Goal: Transaction & Acquisition: Subscribe to service/newsletter

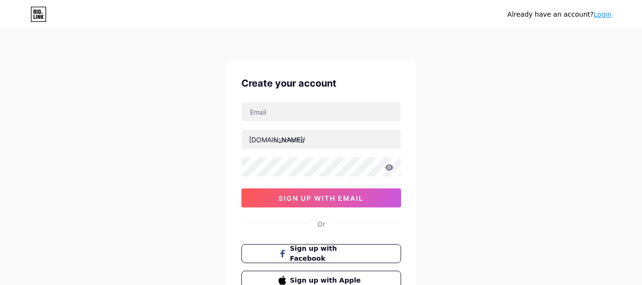
click at [440, 228] on div "Already have an account? Login Create your account [DOMAIN_NAME]/ sign up with …" at bounding box center [321, 182] width 642 height 364
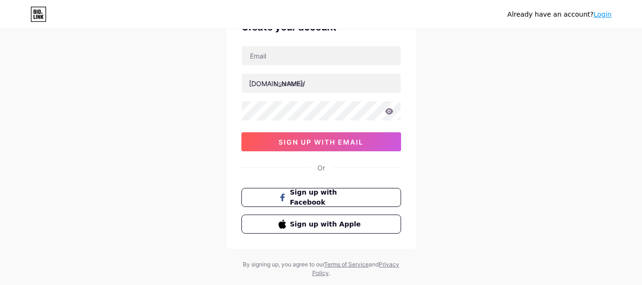
scroll to position [79, 0]
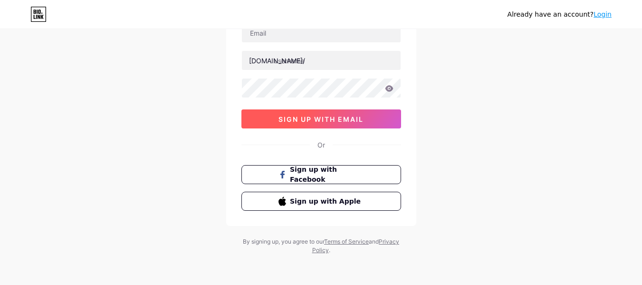
click at [344, 122] on span "sign up with email" at bounding box center [320, 119] width 85 height 8
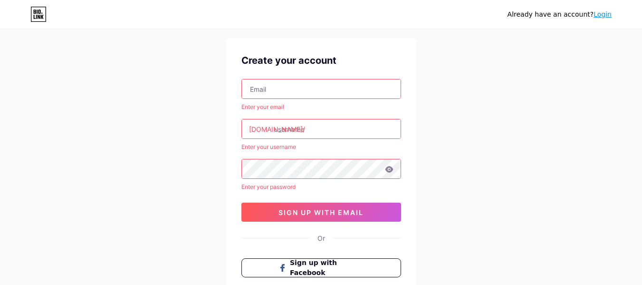
scroll to position [0, 0]
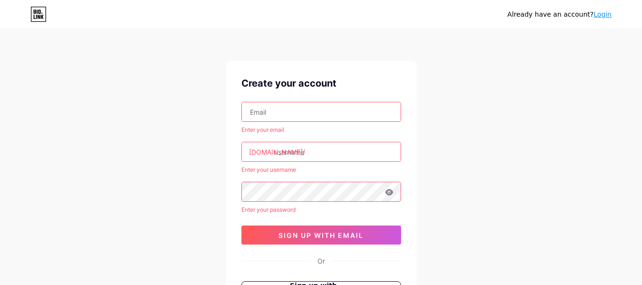
click at [312, 106] on input "text" at bounding box center [321, 111] width 159 height 19
type input "ashishawasthi2023@gmail.com"
click at [344, 156] on input "text" at bounding box center [321, 151] width 159 height 19
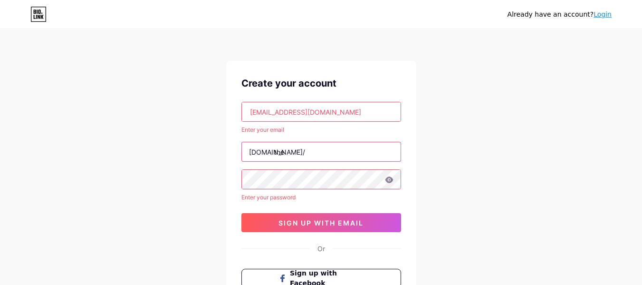
type input "the"
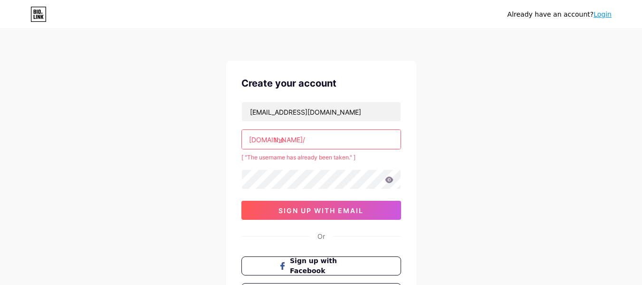
click at [336, 143] on input "the" at bounding box center [321, 139] width 159 height 19
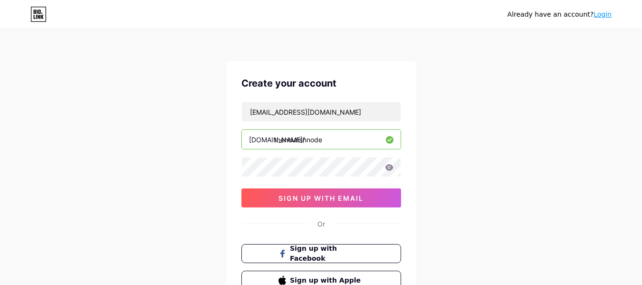
type input "thenourishnode"
click at [391, 168] on icon at bounding box center [389, 167] width 8 height 6
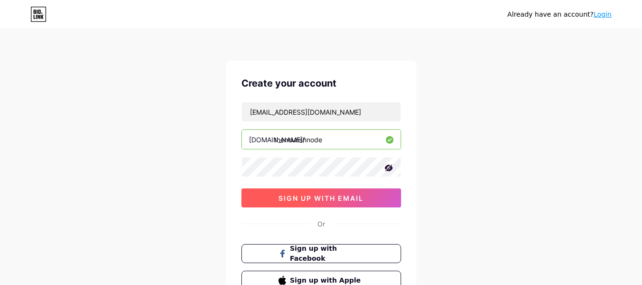
click at [334, 197] on span "sign up with email" at bounding box center [320, 198] width 85 height 8
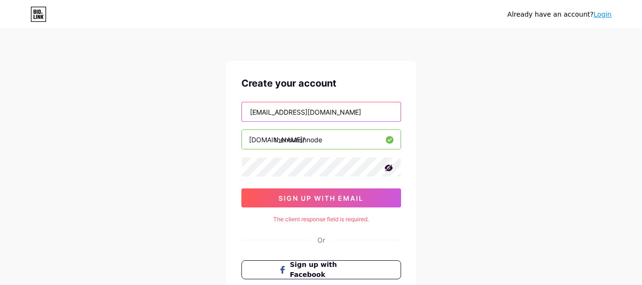
click at [353, 107] on input "ashishawasthi2023@gmail.com" at bounding box center [321, 111] width 159 height 19
type input "ashishawasthi2023@gmail.com"
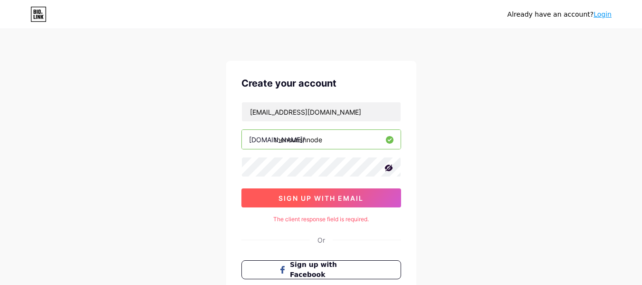
click at [312, 199] on span "sign up with email" at bounding box center [320, 198] width 85 height 8
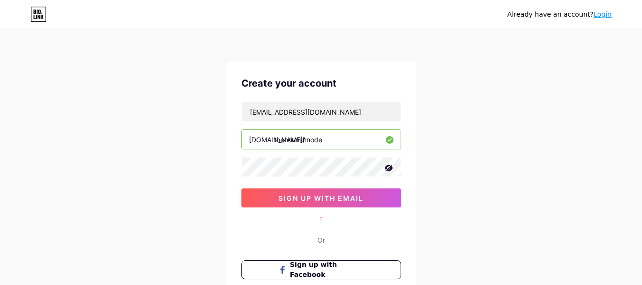
click at [345, 139] on input "thenourishnode" at bounding box center [321, 139] width 159 height 19
click at [355, 116] on input "ashishawasthi2023@gmail.com" at bounding box center [321, 111] width 159 height 19
click at [319, 220] on div "E" at bounding box center [321, 219] width 160 height 9
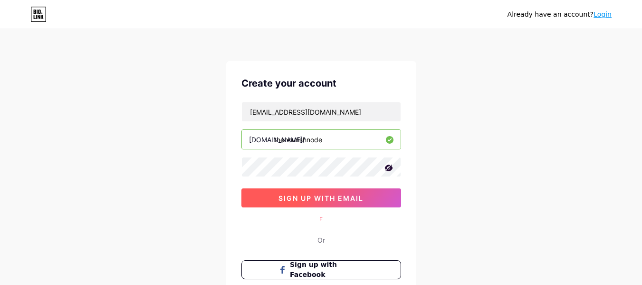
click at [327, 201] on span "sign up with email" at bounding box center [320, 198] width 85 height 8
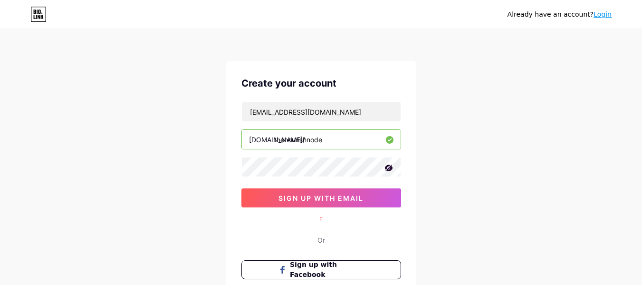
scroll to position [95, 0]
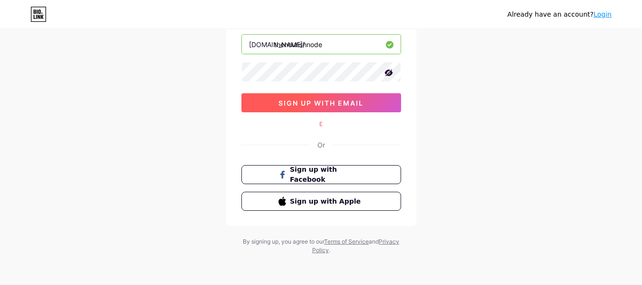
click at [324, 104] on span "sign up with email" at bounding box center [320, 103] width 85 height 8
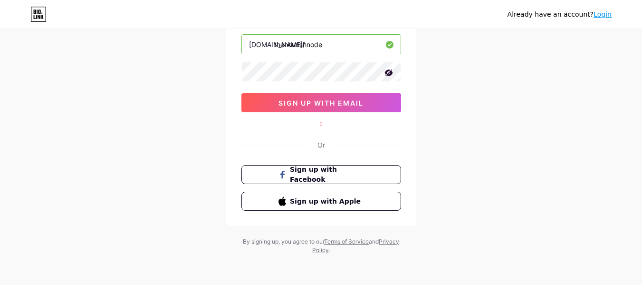
click at [390, 71] on icon at bounding box center [388, 72] width 8 height 7
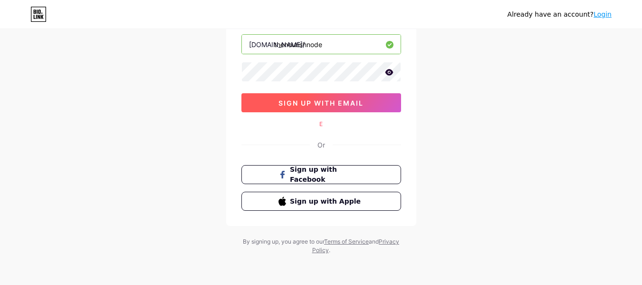
click at [339, 99] on span "sign up with email" at bounding box center [320, 103] width 85 height 8
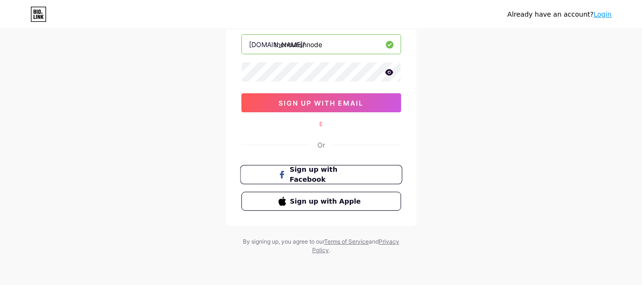
click at [317, 172] on span "Sign up with Facebook" at bounding box center [326, 174] width 75 height 20
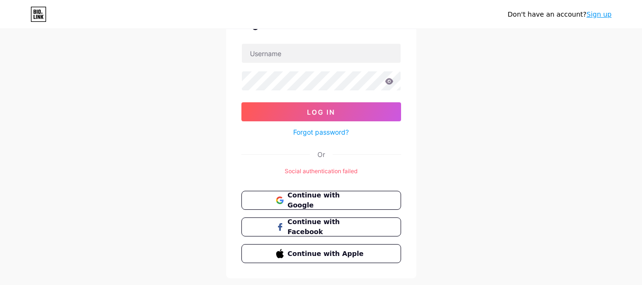
scroll to position [61, 0]
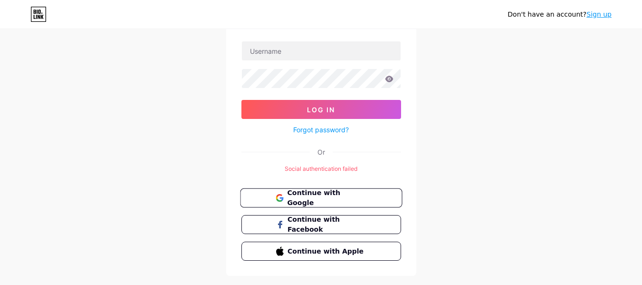
click at [303, 198] on span "Continue with Google" at bounding box center [326, 198] width 79 height 20
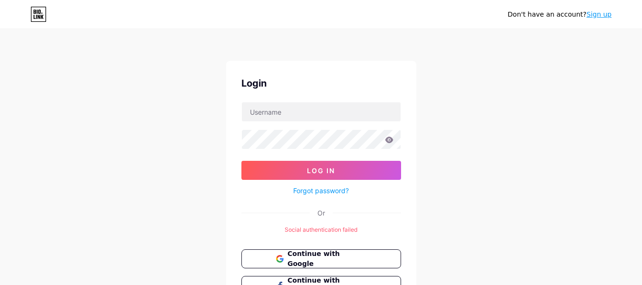
scroll to position [82, 0]
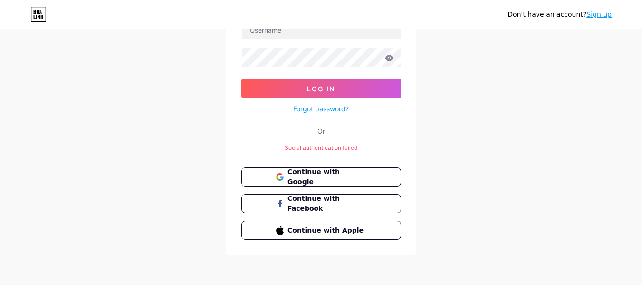
click at [597, 14] on link "Sign up" at bounding box center [598, 14] width 25 height 8
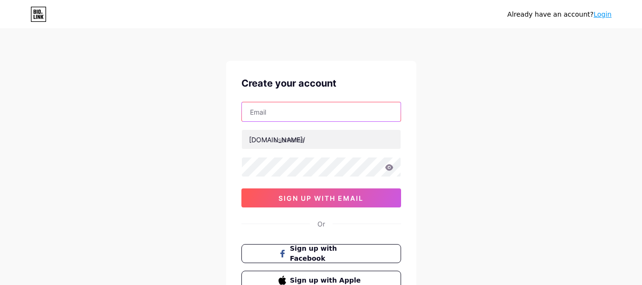
click at [265, 113] on input "text" at bounding box center [321, 111] width 159 height 19
type input "[EMAIL_ADDRESS][DOMAIN_NAME]"
click at [479, 152] on div "Already have an account? Login Create your account [EMAIL_ADDRESS][DOMAIN_NAME]…" at bounding box center [321, 182] width 642 height 364
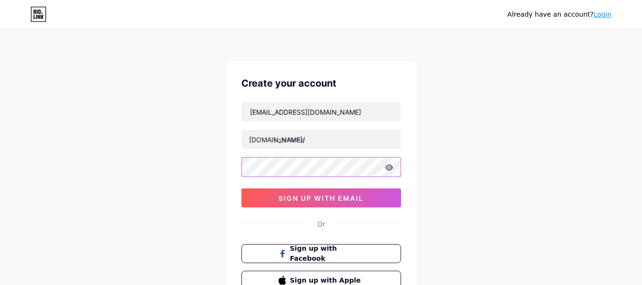
click at [322, 177] on div "[EMAIL_ADDRESS][DOMAIN_NAME] [DOMAIN_NAME]/ sign up with email" at bounding box center [321, 154] width 160 height 105
click at [390, 166] on icon at bounding box center [389, 167] width 9 height 7
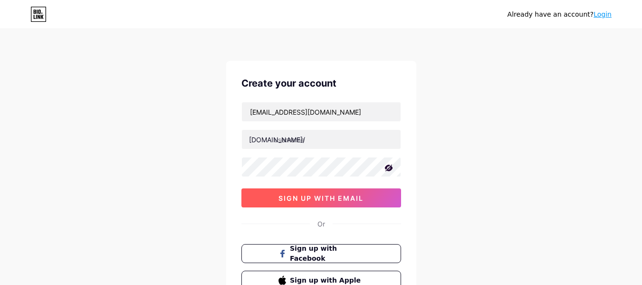
click at [328, 191] on button "sign up with email" at bounding box center [321, 197] width 160 height 19
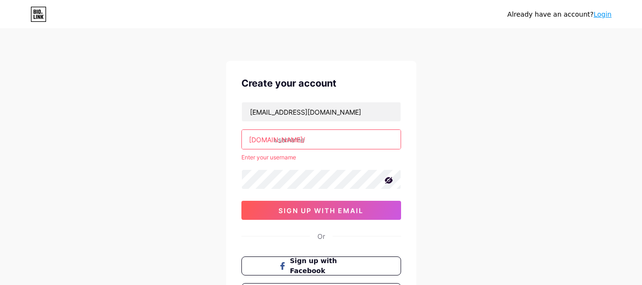
click at [303, 141] on input "text" at bounding box center [321, 139] width 159 height 19
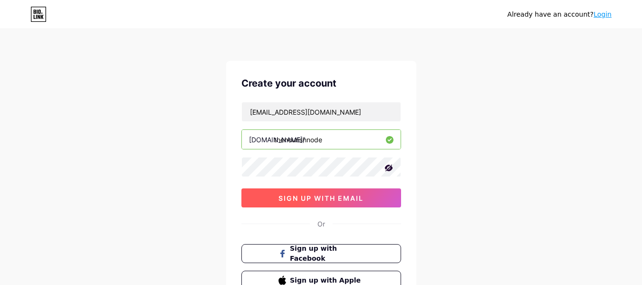
type input "thenourishnode"
click at [326, 194] on span "sign up with email" at bounding box center [320, 198] width 85 height 8
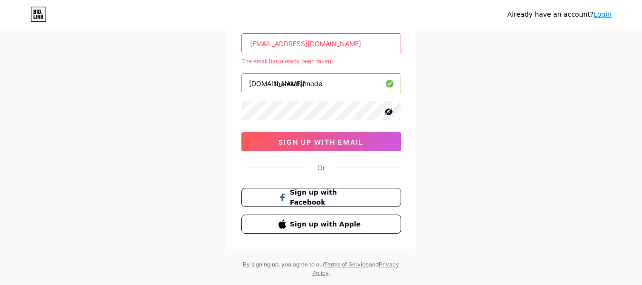
scroll to position [91, 0]
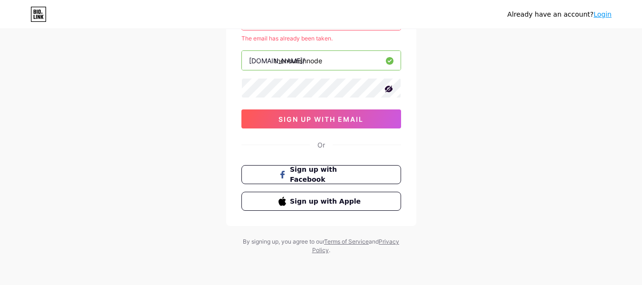
click at [608, 18] on link "Login" at bounding box center [602, 14] width 18 height 8
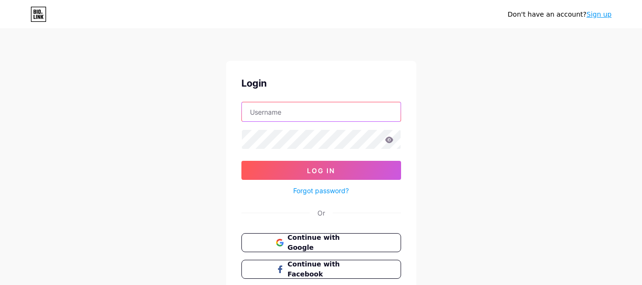
click at [360, 114] on input "text" at bounding box center [321, 111] width 159 height 19
type input "[EMAIL_ADDRESS][DOMAIN_NAME]"
click at [391, 143] on icon at bounding box center [389, 139] width 9 height 7
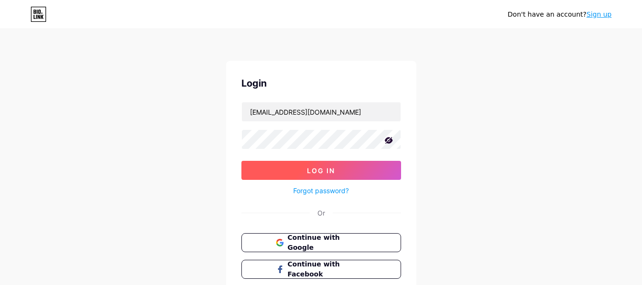
click at [352, 167] on button "Log In" at bounding box center [321, 170] width 160 height 19
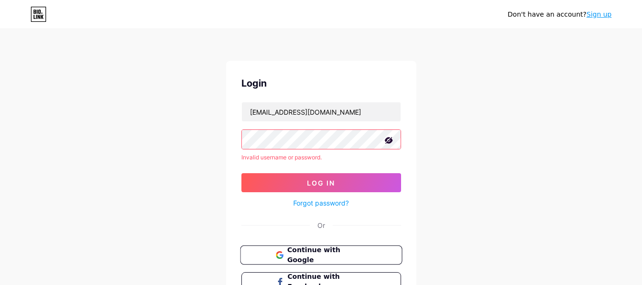
click at [330, 260] on button "Continue with Google" at bounding box center [321, 254] width 162 height 19
